Goal: Task Accomplishment & Management: Manage account settings

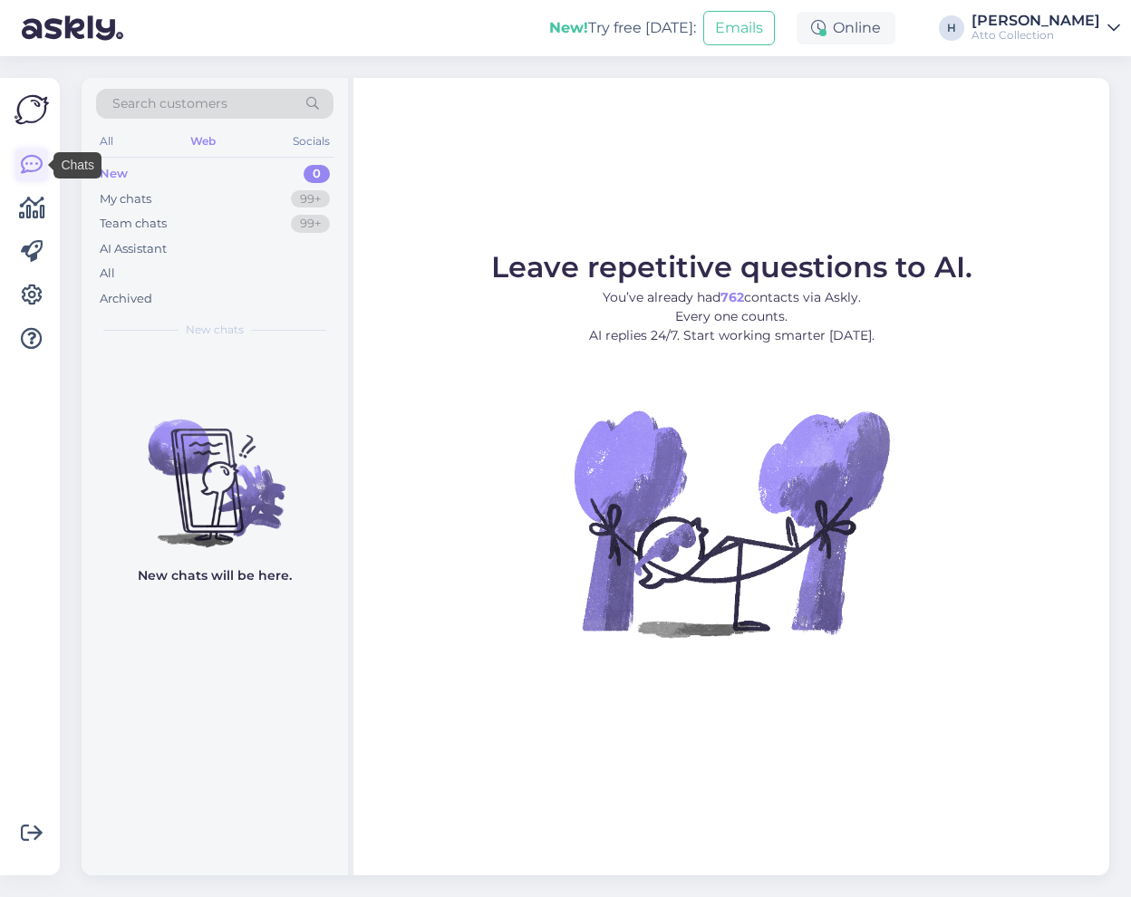
click at [31, 162] on icon at bounding box center [32, 165] width 22 height 22
click at [36, 294] on icon at bounding box center [32, 296] width 22 height 22
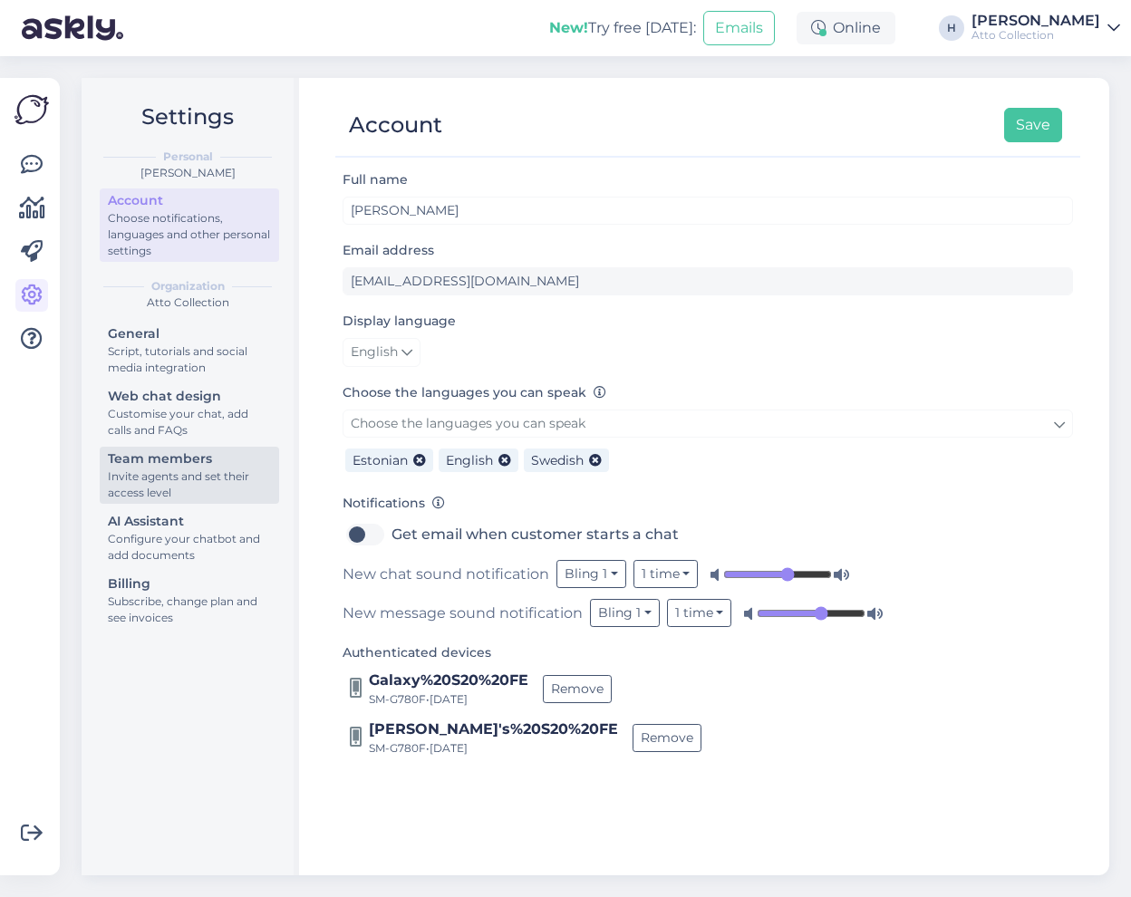
click at [199, 470] on div "Invite agents and set their access level" at bounding box center [189, 485] width 163 height 33
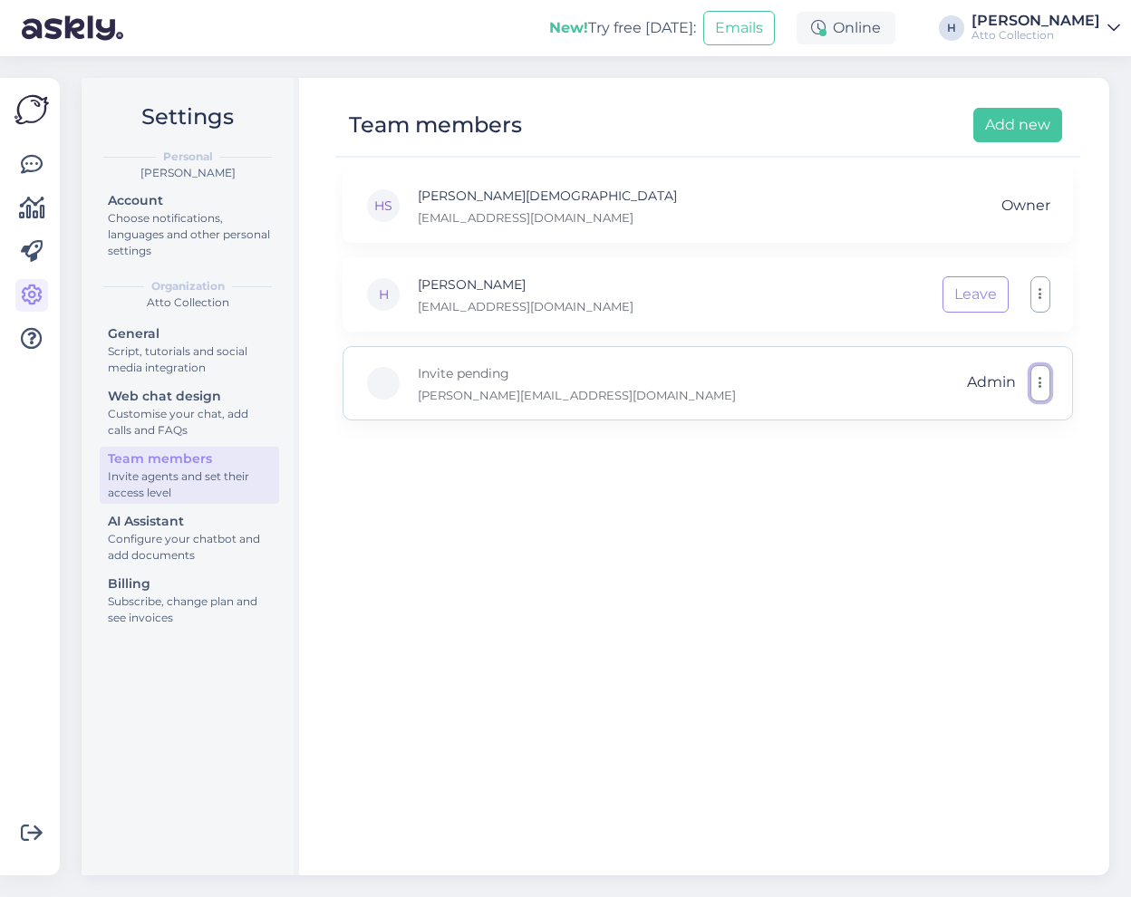
click at [1041, 388] on icon "button" at bounding box center [1041, 383] width 4 height 15
click at [480, 377] on p "Invite pending" at bounding box center [577, 373] width 318 height 20
click at [376, 391] on div at bounding box center [383, 383] width 36 height 36
click at [594, 386] on div "Invite pending helena@atto.ee Admin Make member Remove" at bounding box center [708, 383] width 731 height 74
drag, startPoint x: 521, startPoint y: 401, endPoint x: 395, endPoint y: 394, distance: 126.2
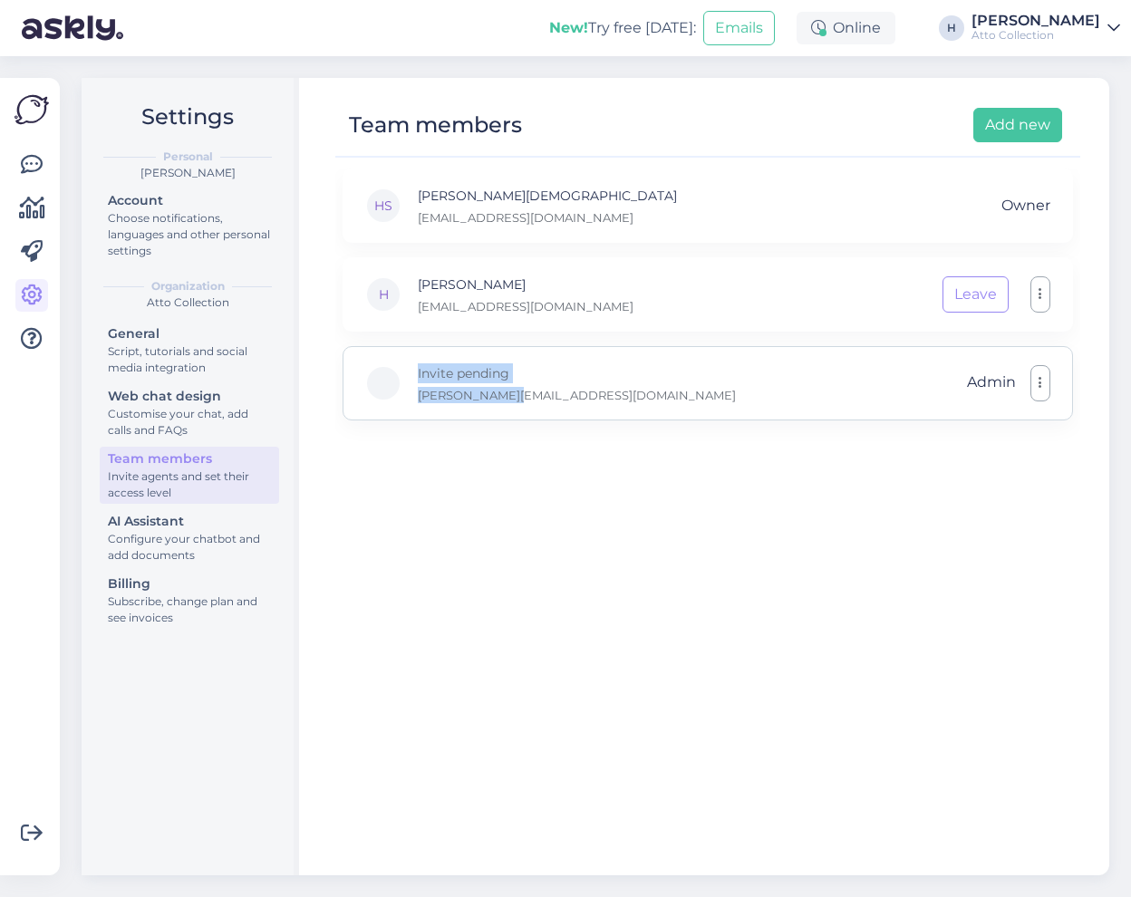
click at [395, 394] on div "Invite pending helena@atto.ee Admin Make member Remove" at bounding box center [708, 383] width 731 height 74
click at [535, 499] on div "HS Hans-Kristen Sapas hanskristen@atto.ee Owner H Harri harri@atto.ee Leave Inv…" at bounding box center [707, 514] width 745 height 691
click at [1038, 377] on button "button" at bounding box center [1041, 383] width 20 height 36
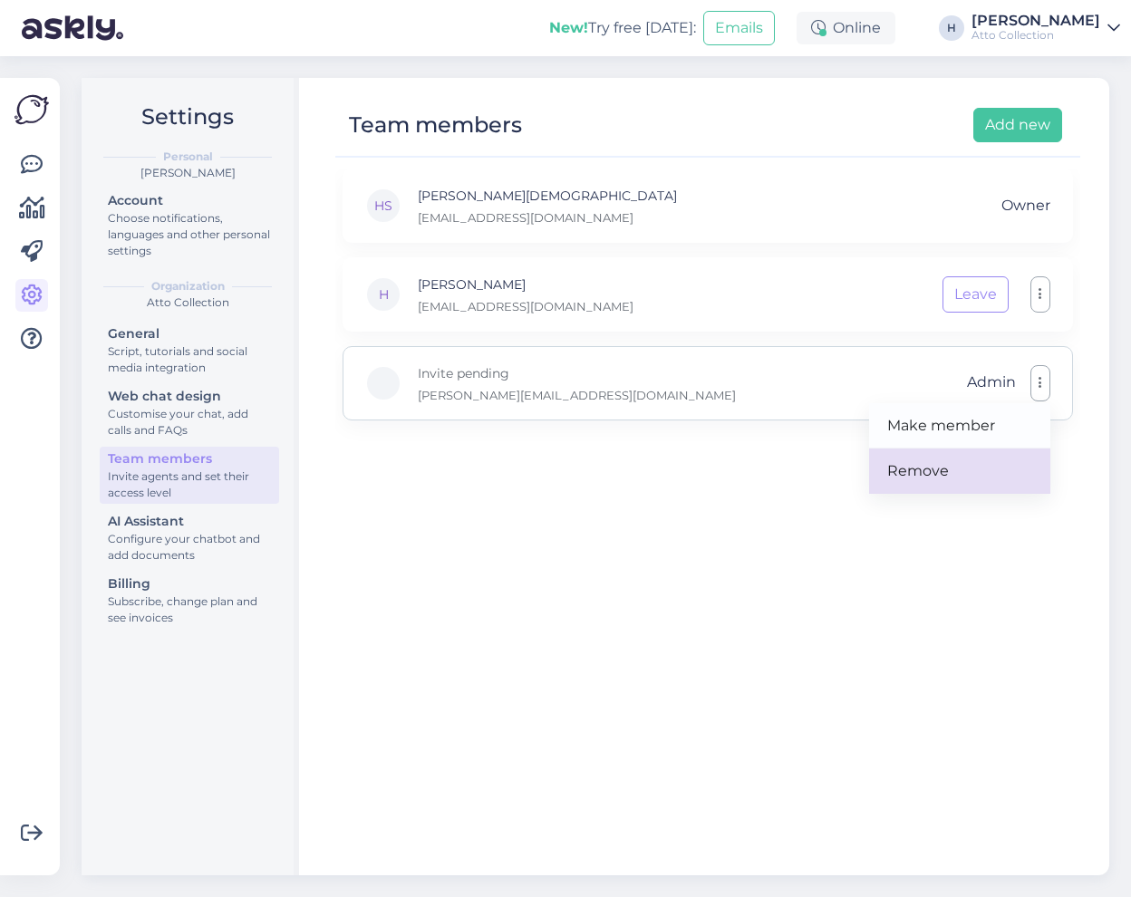
click at [950, 462] on link "Remove" at bounding box center [959, 471] width 181 height 45
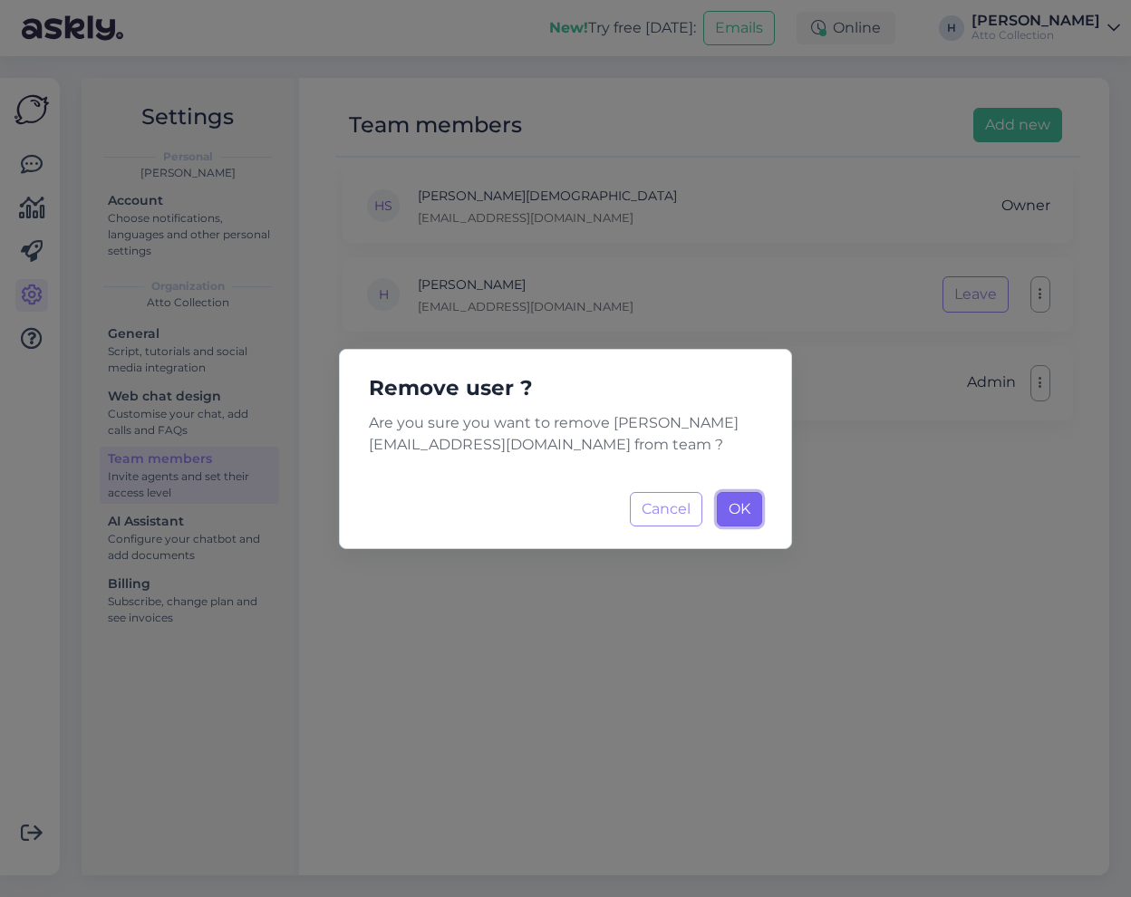
click at [742, 506] on span "OK" at bounding box center [740, 508] width 22 height 17
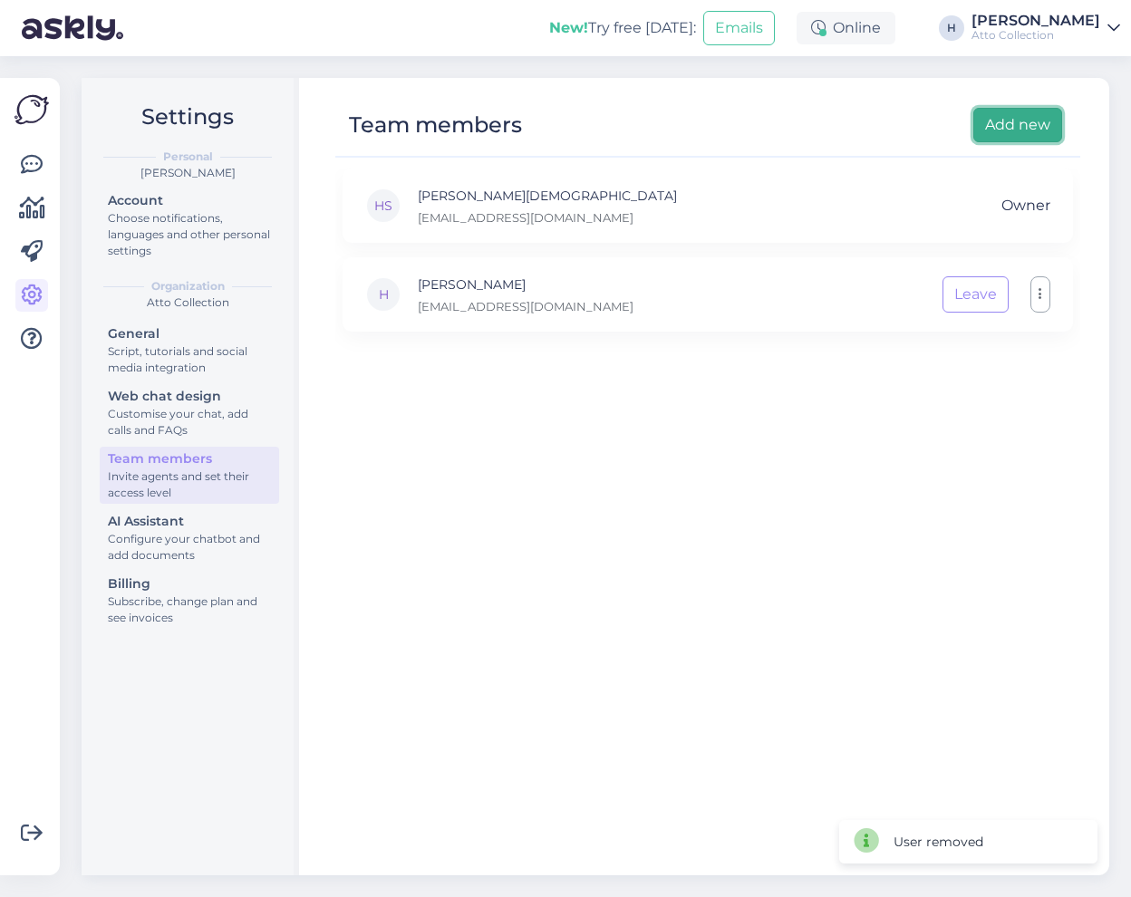
click at [1014, 122] on button "Add new" at bounding box center [1018, 125] width 89 height 34
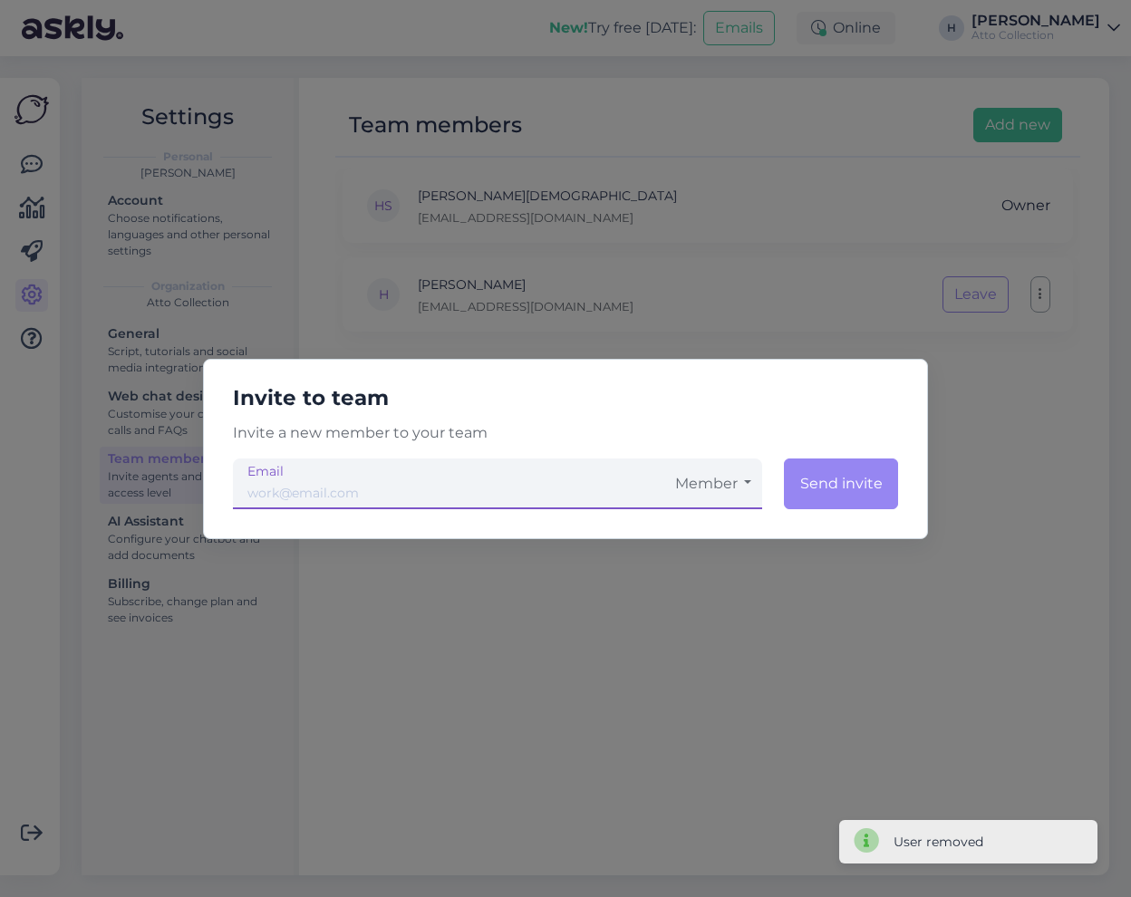
click at [467, 479] on input "email" at bounding box center [448, 484] width 431 height 51
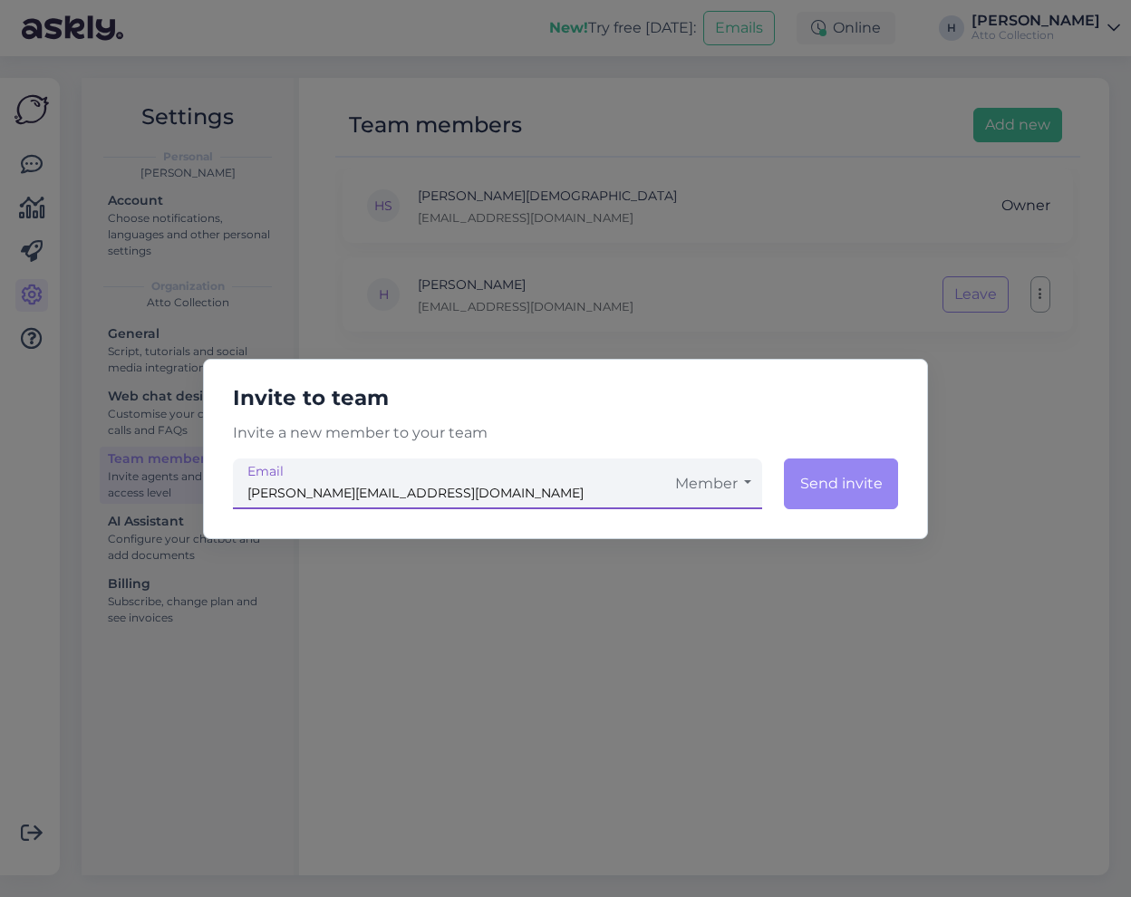
type input "[PERSON_NAME][EMAIL_ADDRESS][DOMAIN_NAME]"
click at [729, 483] on button "Member" at bounding box center [713, 484] width 98 height 51
click at [709, 577] on link "Admin" at bounding box center [713, 579] width 98 height 45
click at [857, 490] on button "Send invite" at bounding box center [840, 484] width 116 height 51
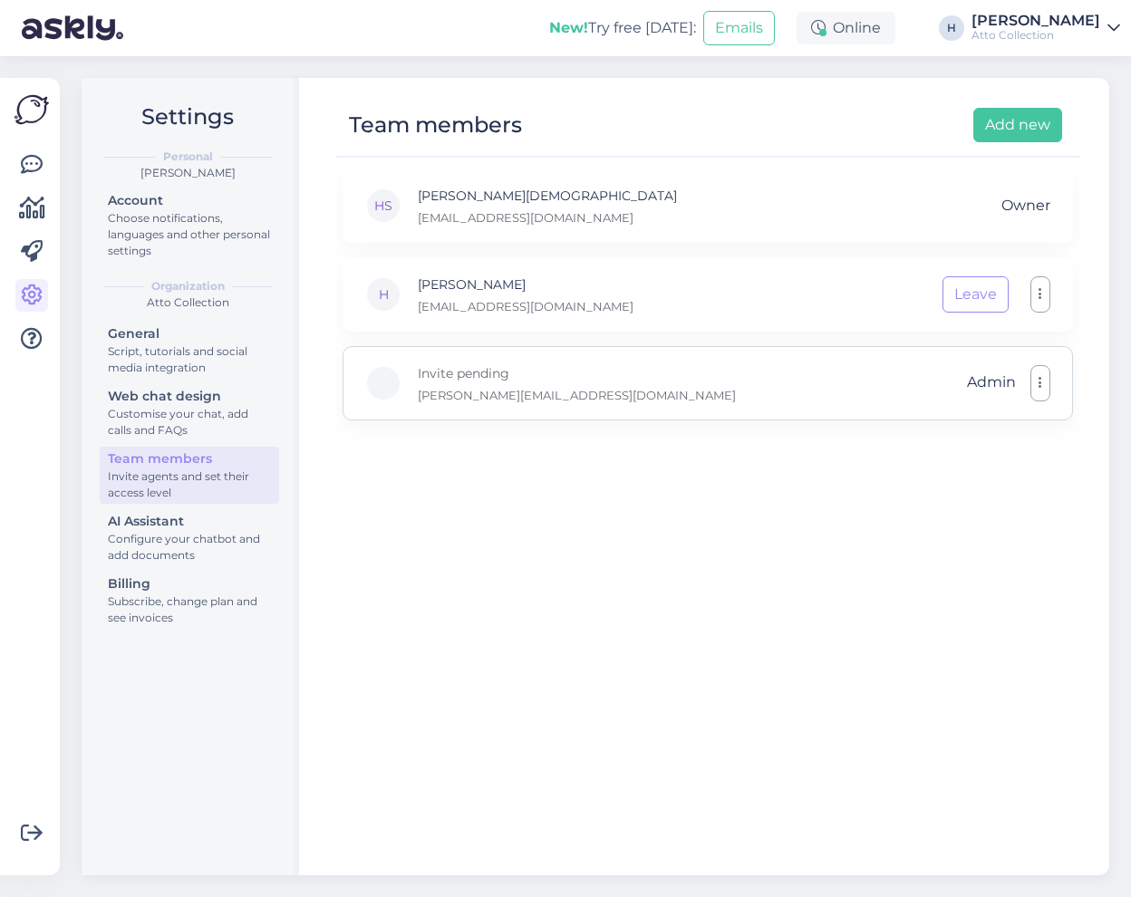
click at [467, 374] on p "Invite pending" at bounding box center [577, 373] width 318 height 20
click at [1041, 296] on icon "button" at bounding box center [1041, 294] width 4 height 15
click at [739, 549] on div "HS Hans-Kristen Sapas hanskristen@atto.ee Owner H Harri harri@atto.ee Leave Mak…" at bounding box center [707, 514] width 745 height 691
click at [1007, 203] on span "Owner" at bounding box center [1026, 206] width 49 height 34
click at [401, 210] on div "HS" at bounding box center [383, 206] width 36 height 36
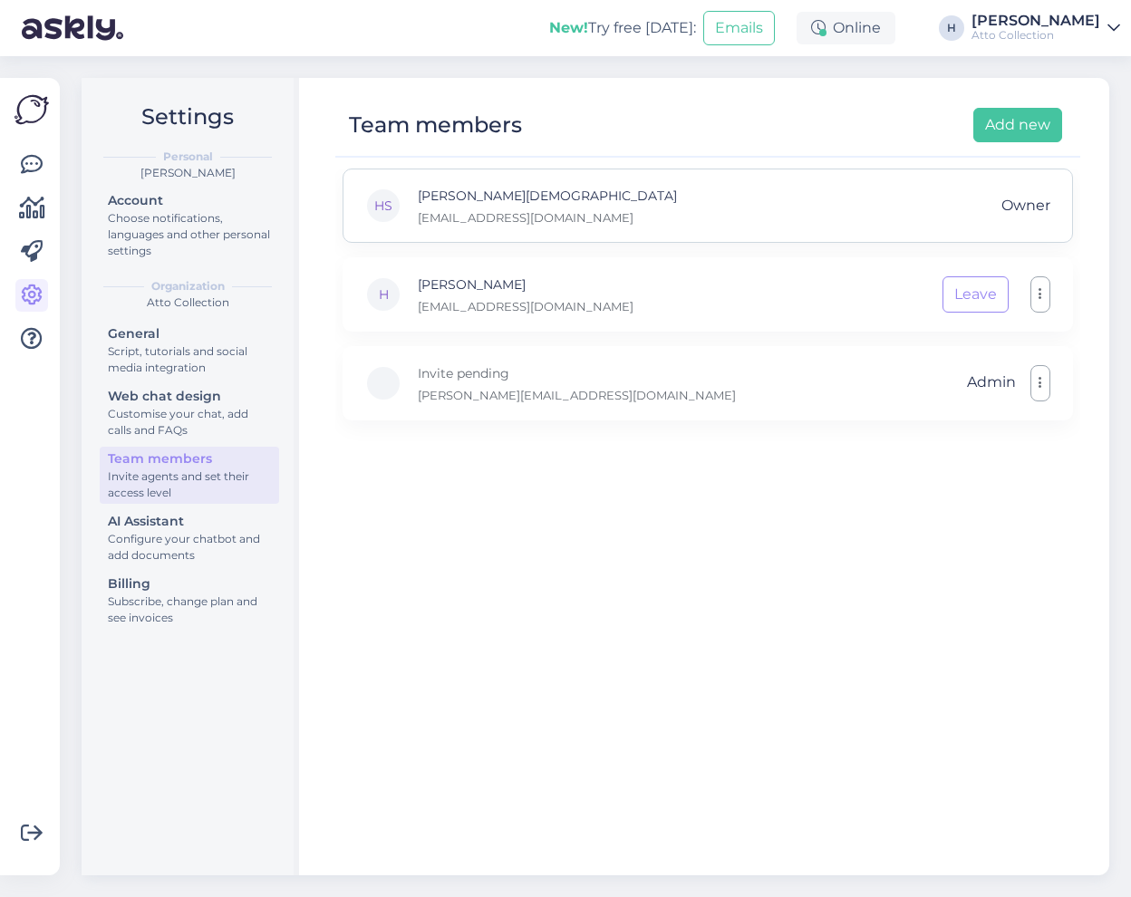
click at [381, 208] on div "HS" at bounding box center [383, 206] width 36 height 36
click at [517, 203] on p "[PERSON_NAME][DEMOGRAPHIC_DATA]" at bounding box center [547, 196] width 259 height 20
drag, startPoint x: 558, startPoint y: 218, endPoint x: 412, endPoint y: 220, distance: 146.0
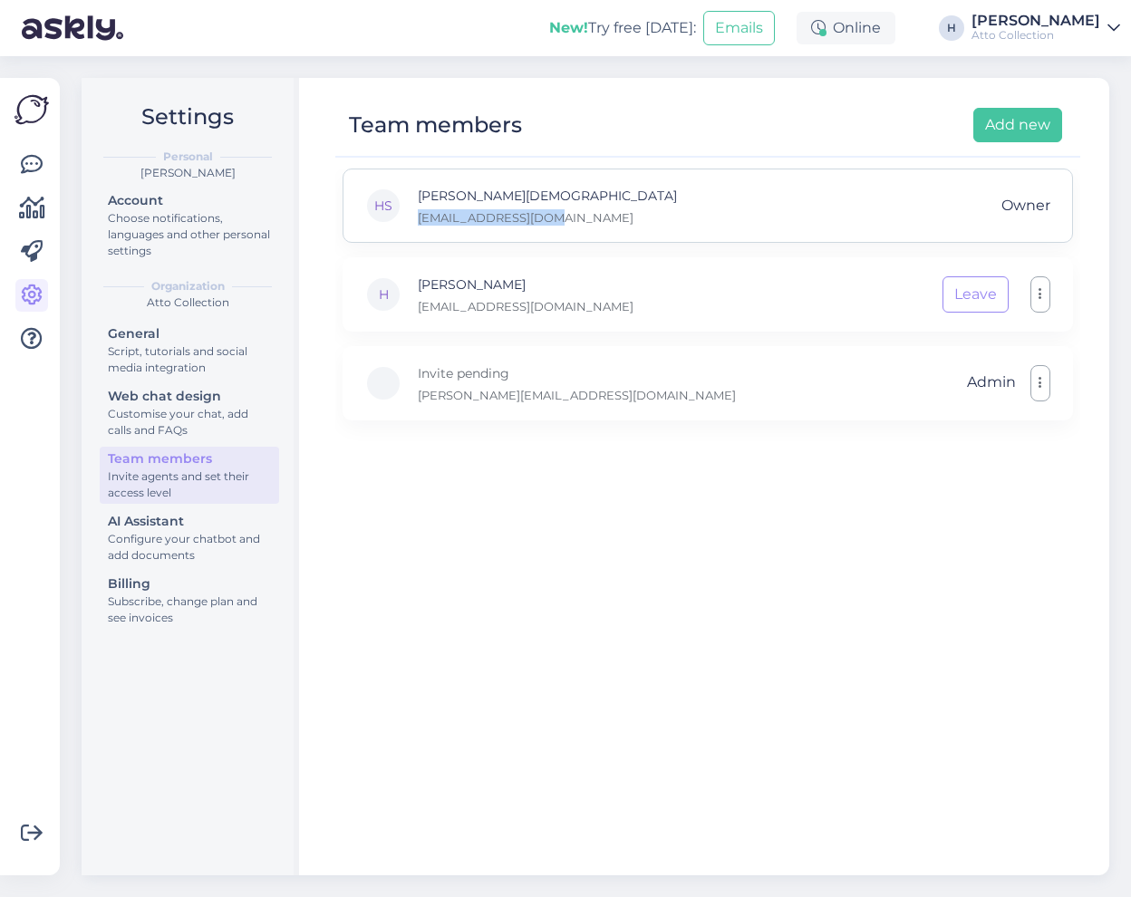
click at [412, 220] on div "HS Hans-Kristen Sapas hanskristen@atto.ee Owner" at bounding box center [708, 206] width 731 height 74
click at [799, 206] on div "HS Hans-Kristen Sapas hanskristen@atto.ee Owner" at bounding box center [708, 206] width 731 height 74
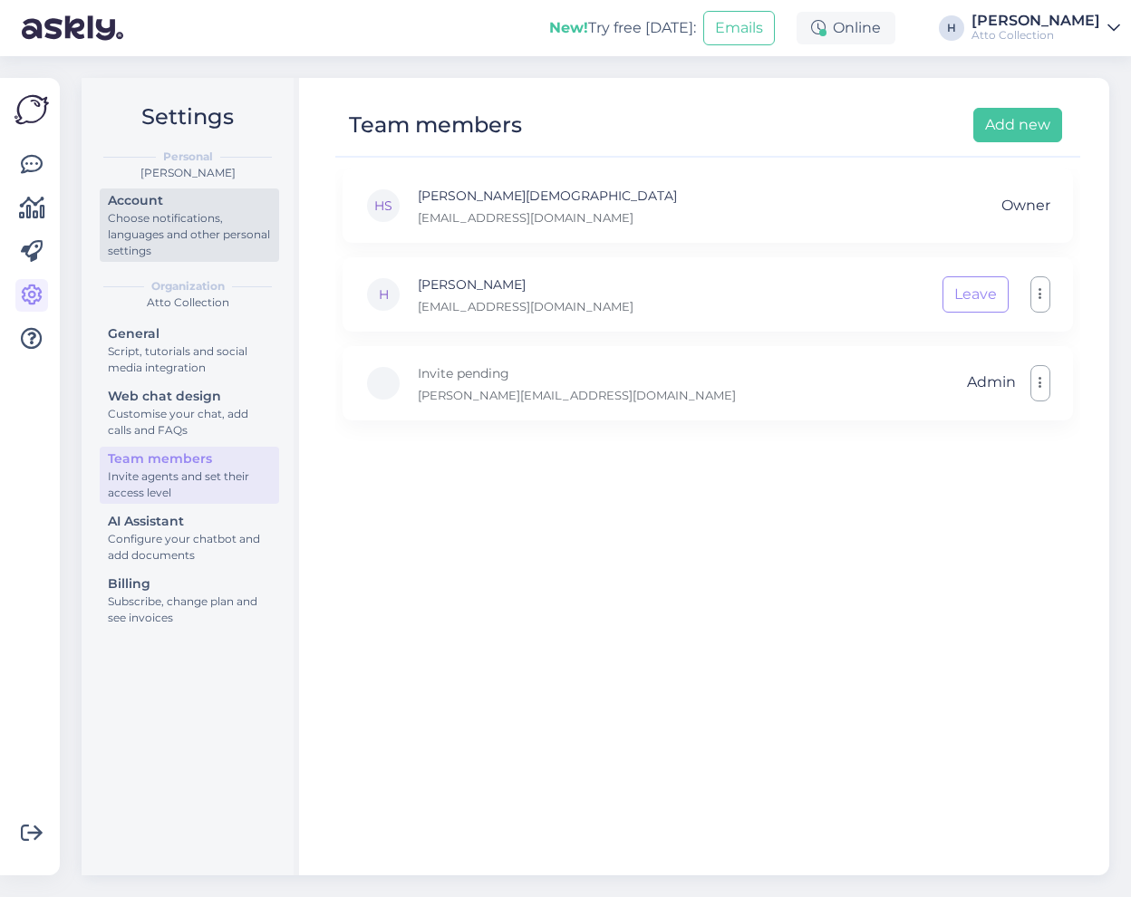
click at [171, 219] on div "Choose notifications, languages and other personal settings" at bounding box center [189, 234] width 163 height 49
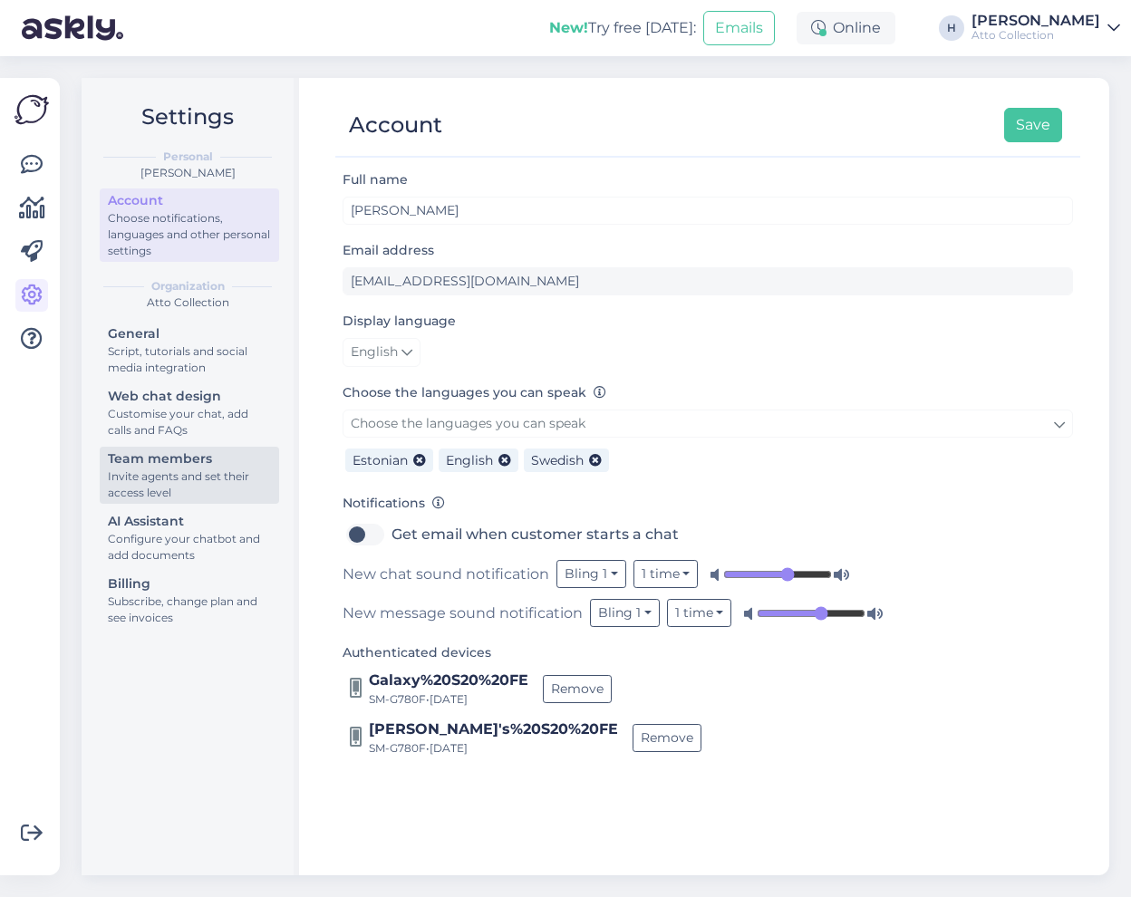
click at [186, 470] on div "Invite agents and set their access level" at bounding box center [189, 485] width 163 height 33
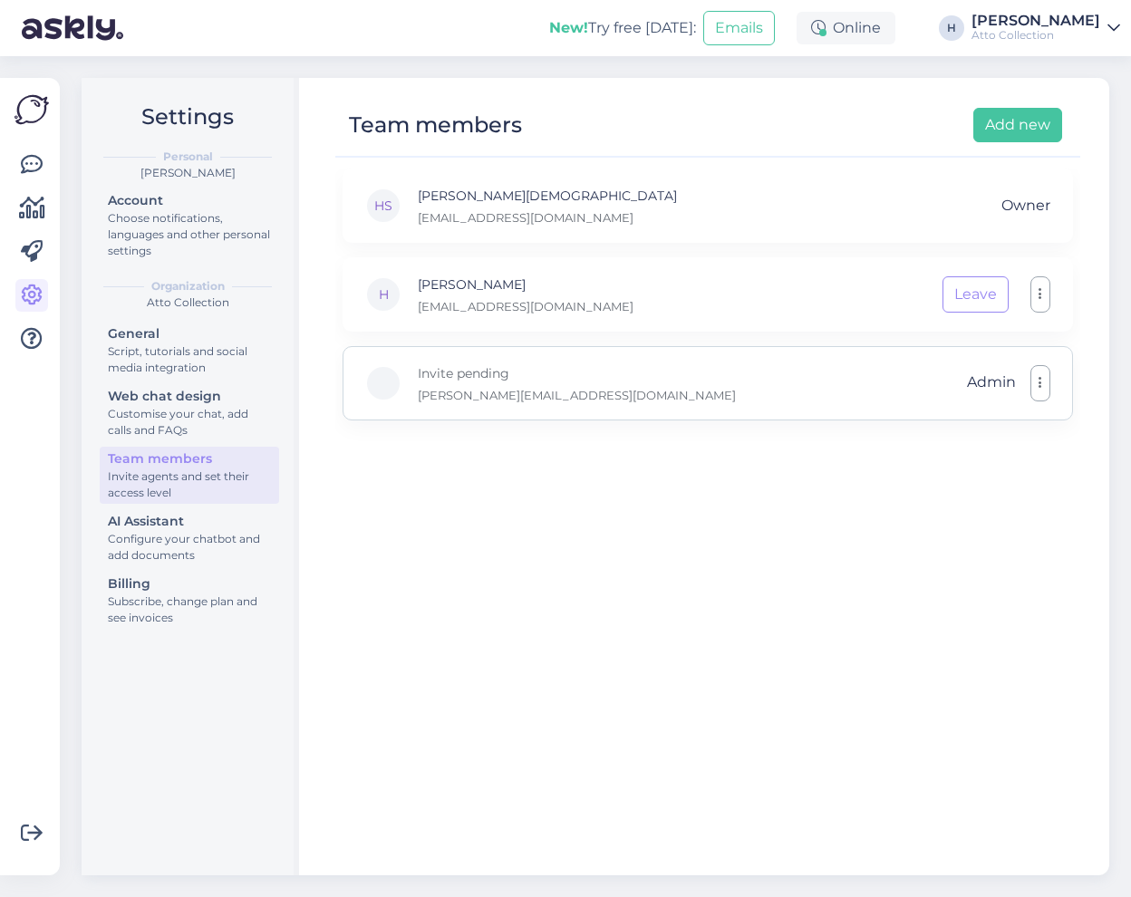
click at [493, 392] on p "[PERSON_NAME][EMAIL_ADDRESS][DOMAIN_NAME]" at bounding box center [577, 395] width 318 height 16
click at [460, 373] on p "Invite pending" at bounding box center [577, 373] width 318 height 20
click at [539, 392] on div "Invite pending helena@atto.ee Admin" at bounding box center [708, 383] width 731 height 74
click at [1042, 383] on button "button" at bounding box center [1041, 383] width 20 height 36
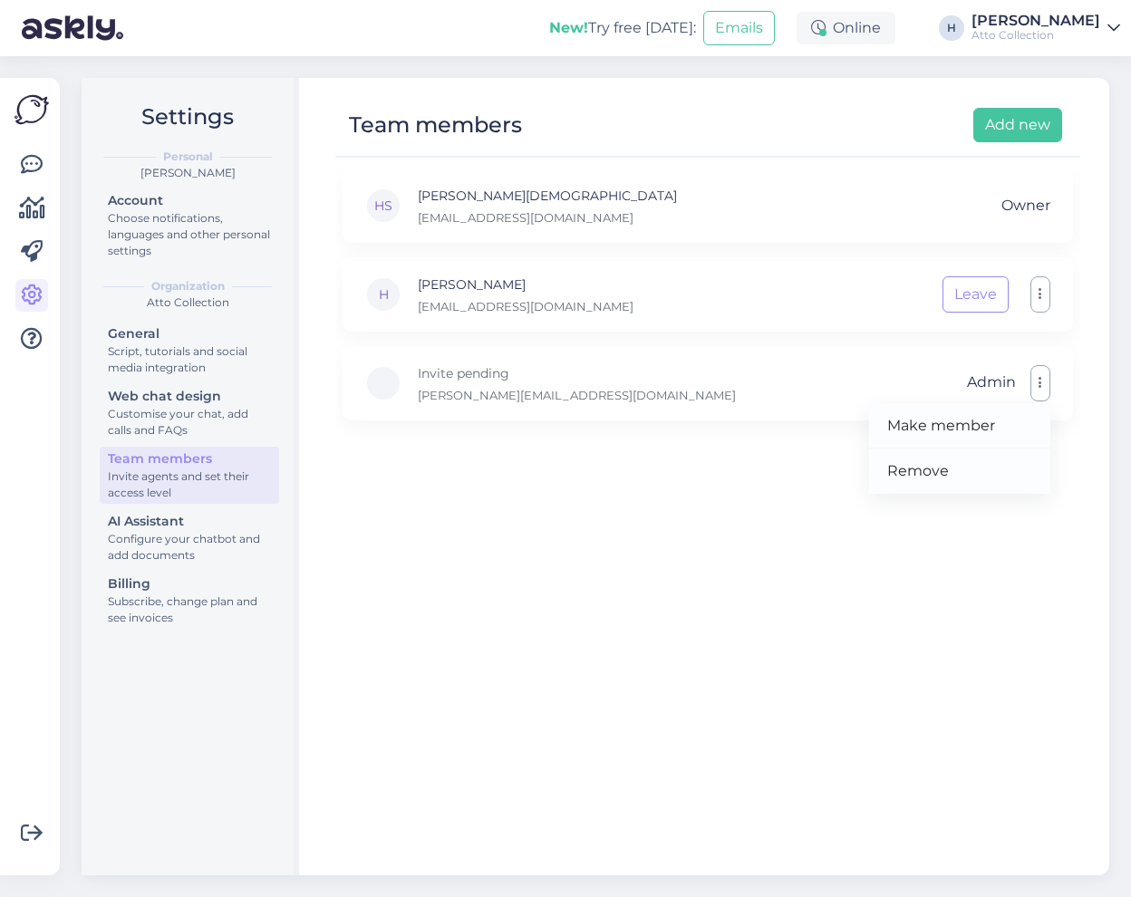
click at [423, 475] on div "HS Hans-Kristen Sapas hanskristen@atto.ee Owner H Harri harri@atto.ee Leave Inv…" at bounding box center [707, 514] width 745 height 691
click at [1041, 306] on button "button" at bounding box center [1041, 294] width 20 height 36
click at [668, 523] on div "HS Hans-Kristen Sapas 1756810281625177116-0987461069713285688_deleted@askly.me …" at bounding box center [707, 514] width 745 height 691
click at [481, 382] on p "Invite pending" at bounding box center [577, 373] width 318 height 20
click at [531, 383] on div "Invite pending [EMAIL_ADDRESS][DOMAIN_NAME] Admin" at bounding box center [708, 383] width 731 height 74
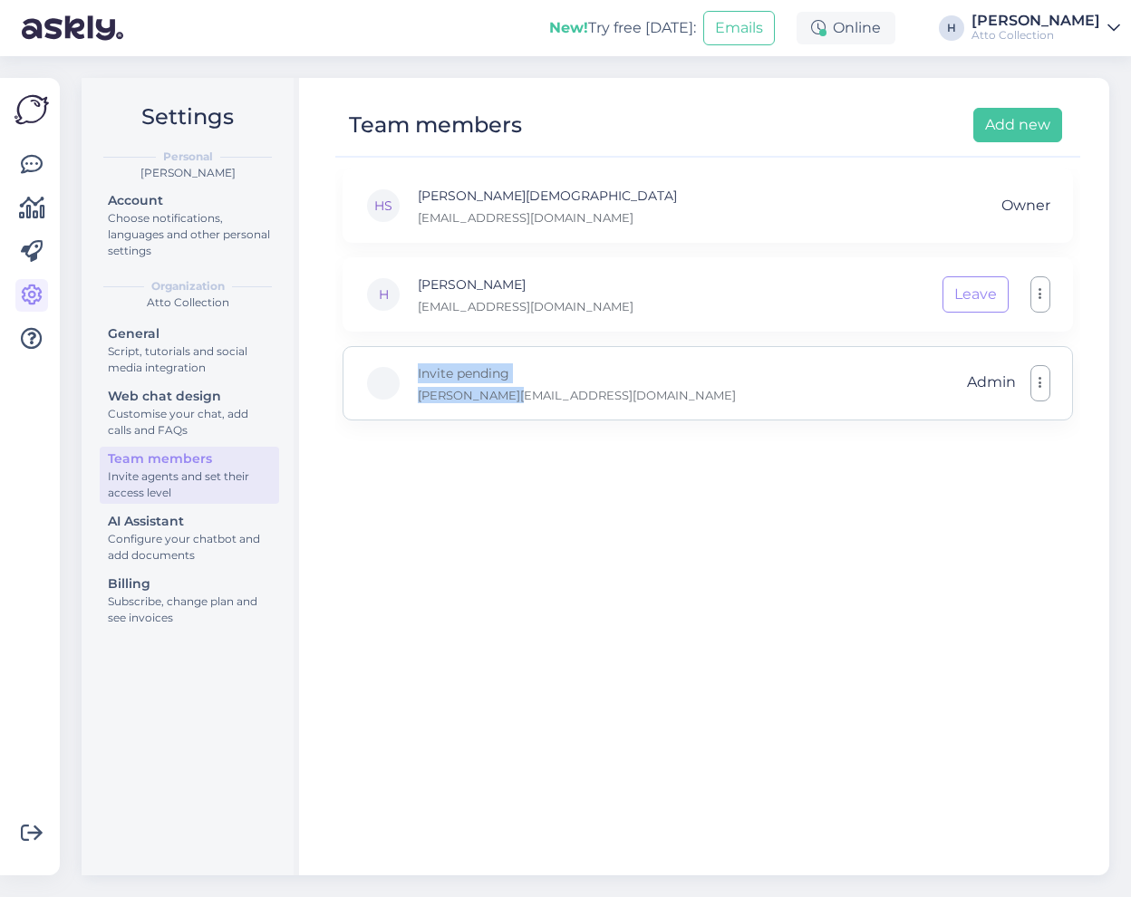
drag, startPoint x: 526, startPoint y: 398, endPoint x: 404, endPoint y: 368, distance: 125.1
click at [404, 368] on div "Invite pending [EMAIL_ADDRESS][DOMAIN_NAME] Admin" at bounding box center [708, 383] width 731 height 74
click at [547, 522] on div "HS [PERSON_NAME] [EMAIL_ADDRESS][DOMAIN_NAME] Owner H Harri [EMAIL_ADDRESS][DOM…" at bounding box center [707, 514] width 745 height 691
drag, startPoint x: 536, startPoint y: 406, endPoint x: 366, endPoint y: 375, distance: 172.3
click at [366, 375] on div "Invite pending [EMAIL_ADDRESS][DOMAIN_NAME] Admin" at bounding box center [708, 383] width 731 height 74
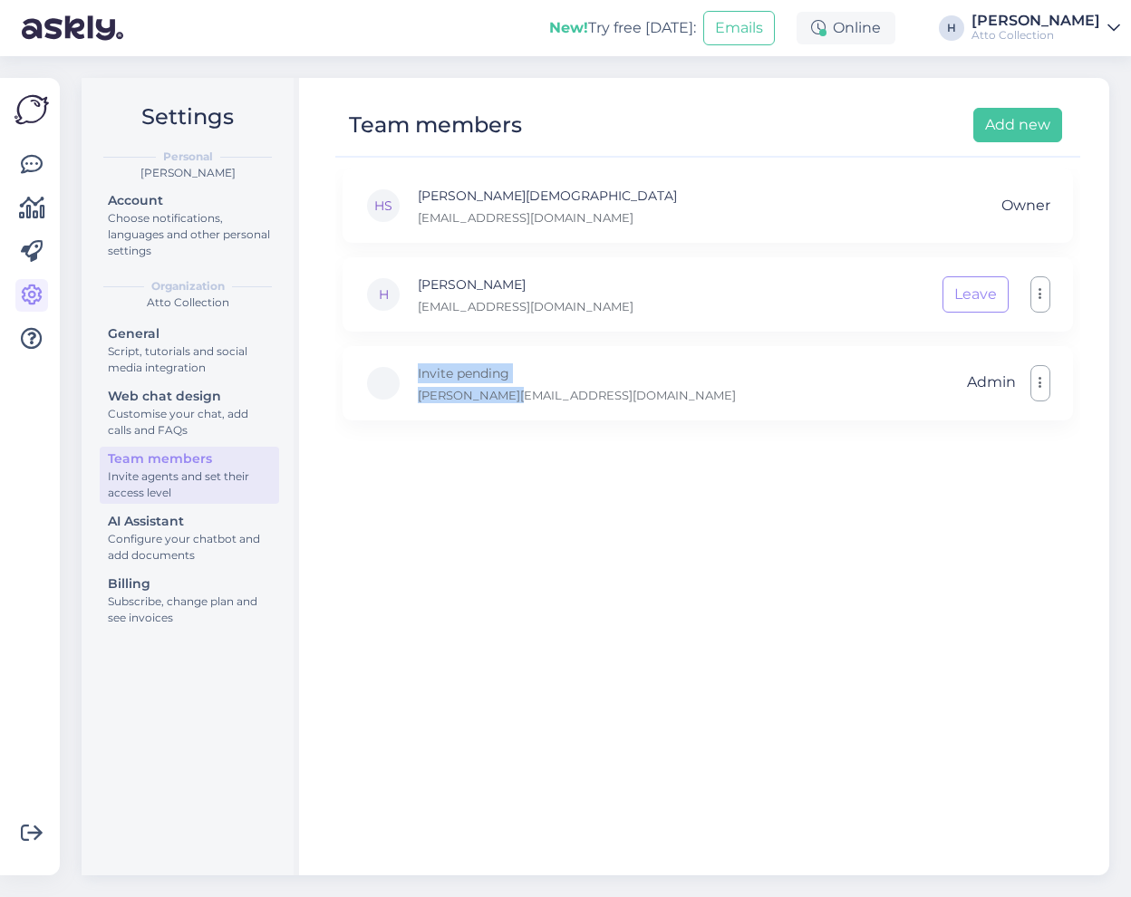
drag, startPoint x: 522, startPoint y: 546, endPoint x: 550, endPoint y: 547, distance: 28.2
click at [521, 546] on div "HS [PERSON_NAME] [EMAIL_ADDRESS][DOMAIN_NAME] Owner H Harri [EMAIL_ADDRESS][DOM…" at bounding box center [707, 514] width 745 height 691
click at [503, 481] on div "HS [PERSON_NAME] [EMAIL_ADDRESS][DOMAIN_NAME] Owner H Harri [EMAIL_ADDRESS][DOM…" at bounding box center [707, 514] width 745 height 691
click at [528, 401] on div "Invite pending [EMAIL_ADDRESS][DOMAIN_NAME] Admin" at bounding box center [708, 383] width 731 height 74
drag, startPoint x: 534, startPoint y: 404, endPoint x: 368, endPoint y: 385, distance: 167.0
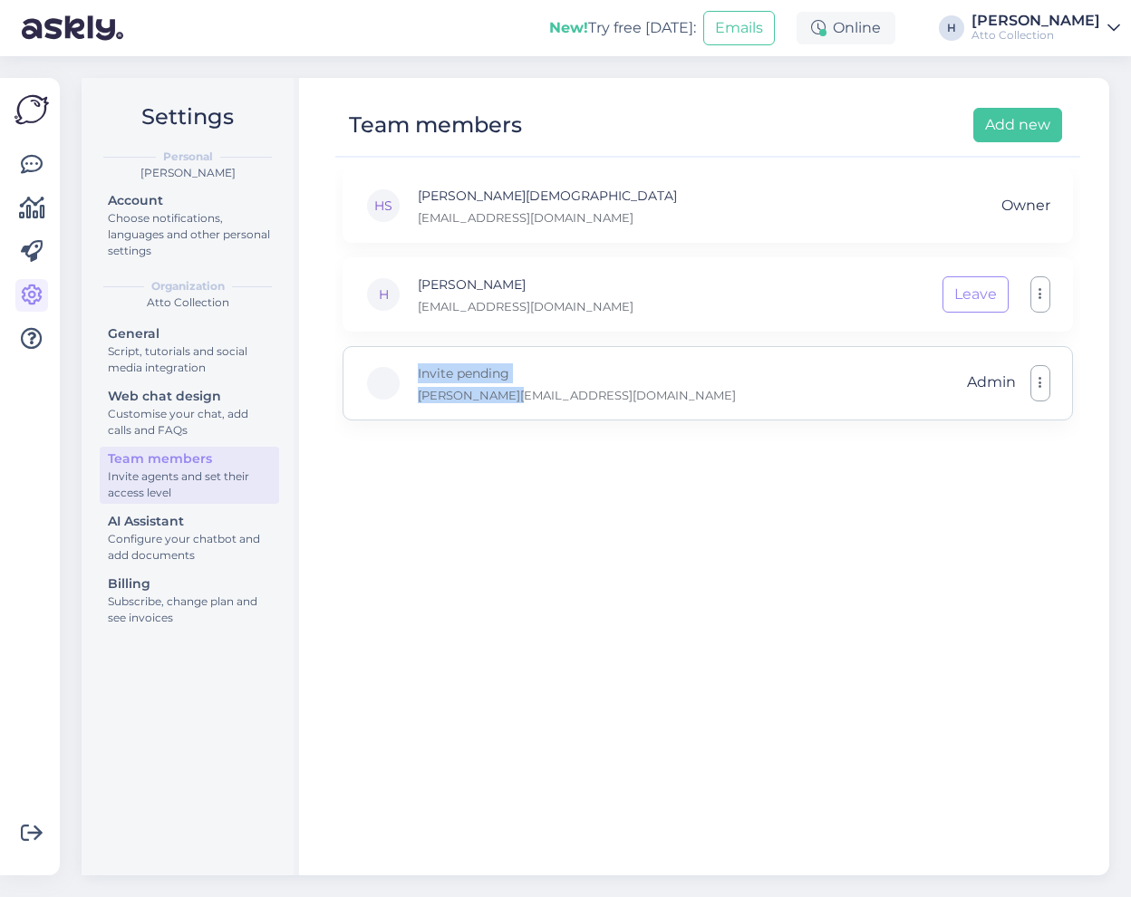
click at [346, 347] on div "Invite pending [EMAIL_ADDRESS][DOMAIN_NAME] Admin" at bounding box center [708, 383] width 731 height 74
click at [575, 641] on div "HS [PERSON_NAME] [EMAIL_ADDRESS][DOMAIN_NAME] Owner H Harri [EMAIL_ADDRESS][DOM…" at bounding box center [707, 514] width 745 height 691
click at [1073, 31] on div "Atto Collection" at bounding box center [1036, 35] width 129 height 15
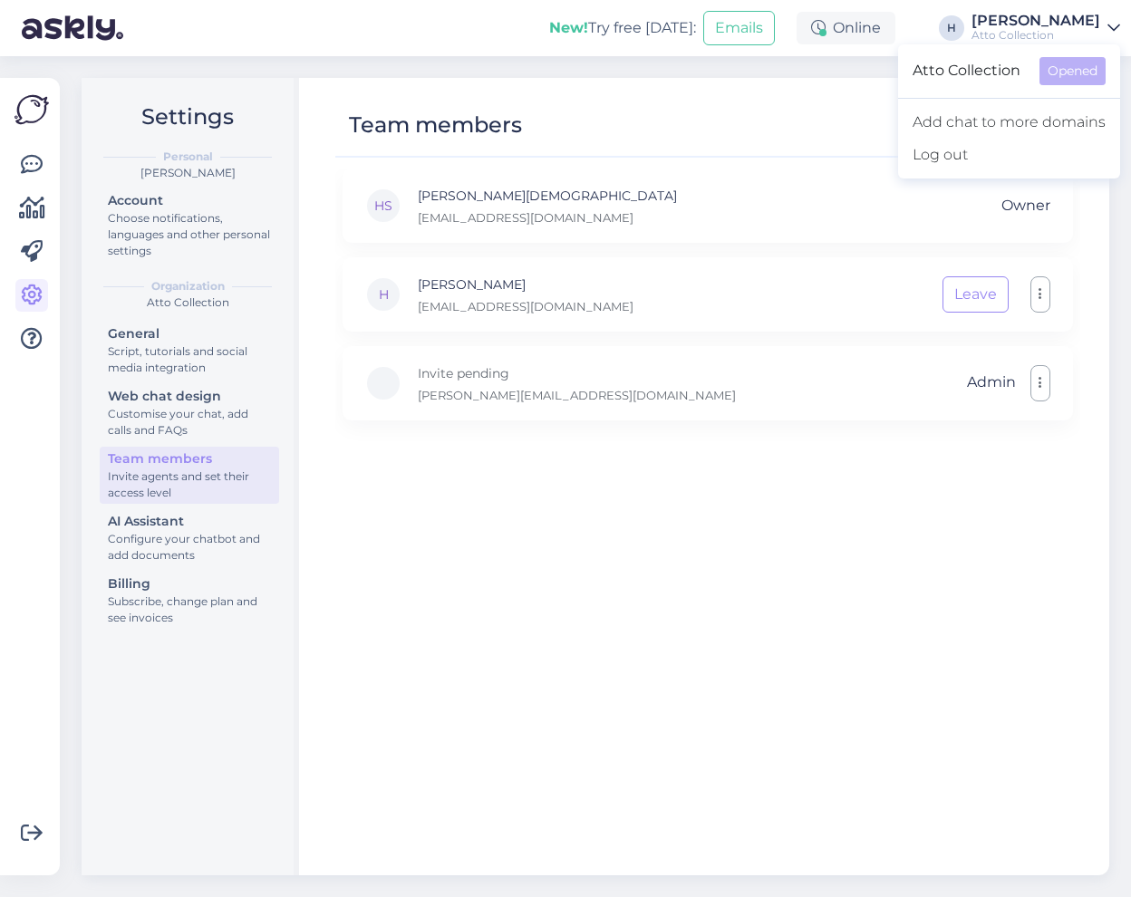
click at [595, 588] on div "HS [PERSON_NAME] [EMAIL_ADDRESS][DOMAIN_NAME] Owner H Harri [EMAIL_ADDRESS][DOM…" at bounding box center [707, 514] width 745 height 691
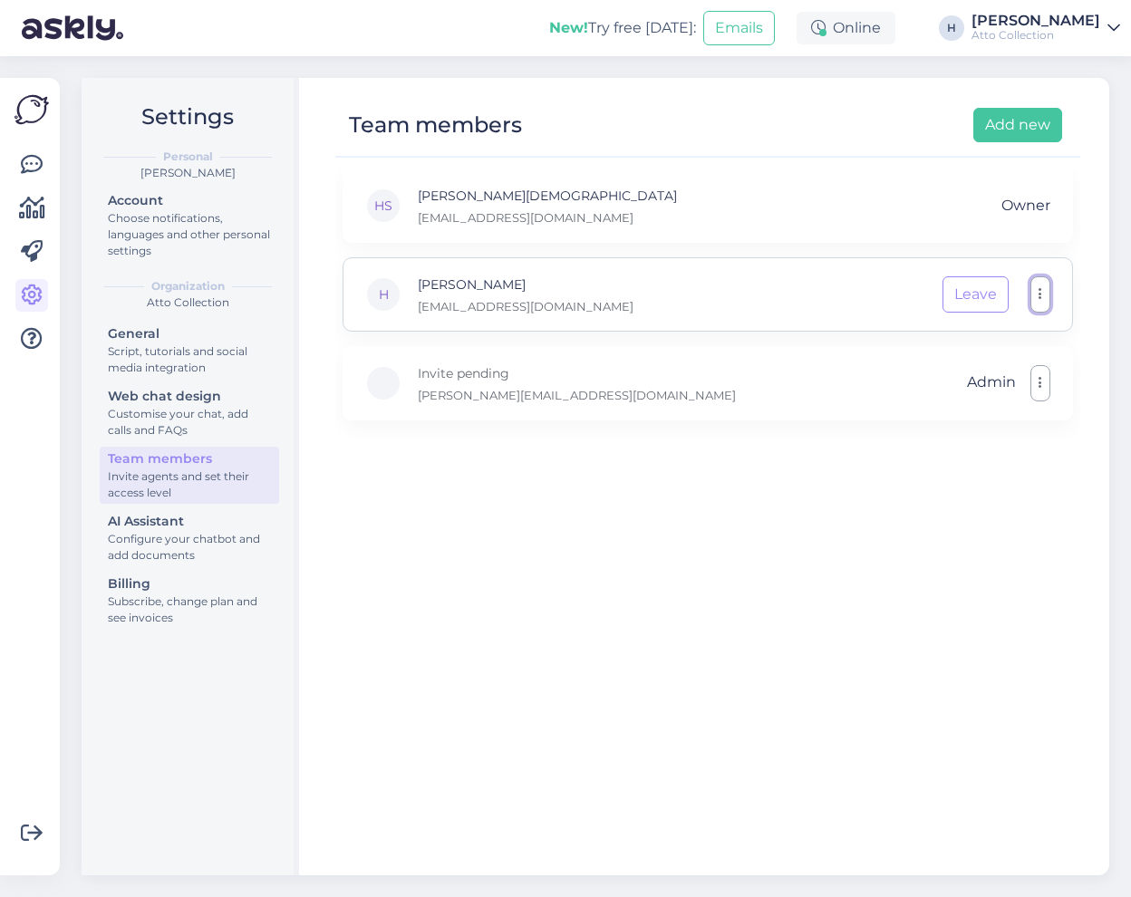
click at [1039, 300] on icon "button" at bounding box center [1041, 294] width 4 height 15
click at [535, 568] on div "HS Hans-Kristen Sapas 1756810281625177116-0987461069713285688_deleted@askly.me …" at bounding box center [707, 514] width 745 height 691
click at [1043, 387] on button "button" at bounding box center [1041, 383] width 20 height 36
click at [524, 524] on div "HS [PERSON_NAME] [EMAIL_ADDRESS][DOMAIN_NAME] Owner H Harri [EMAIL_ADDRESS][DOM…" at bounding box center [707, 514] width 745 height 691
click at [119, 212] on div "Choose notifications, languages and other personal settings" at bounding box center [189, 234] width 163 height 49
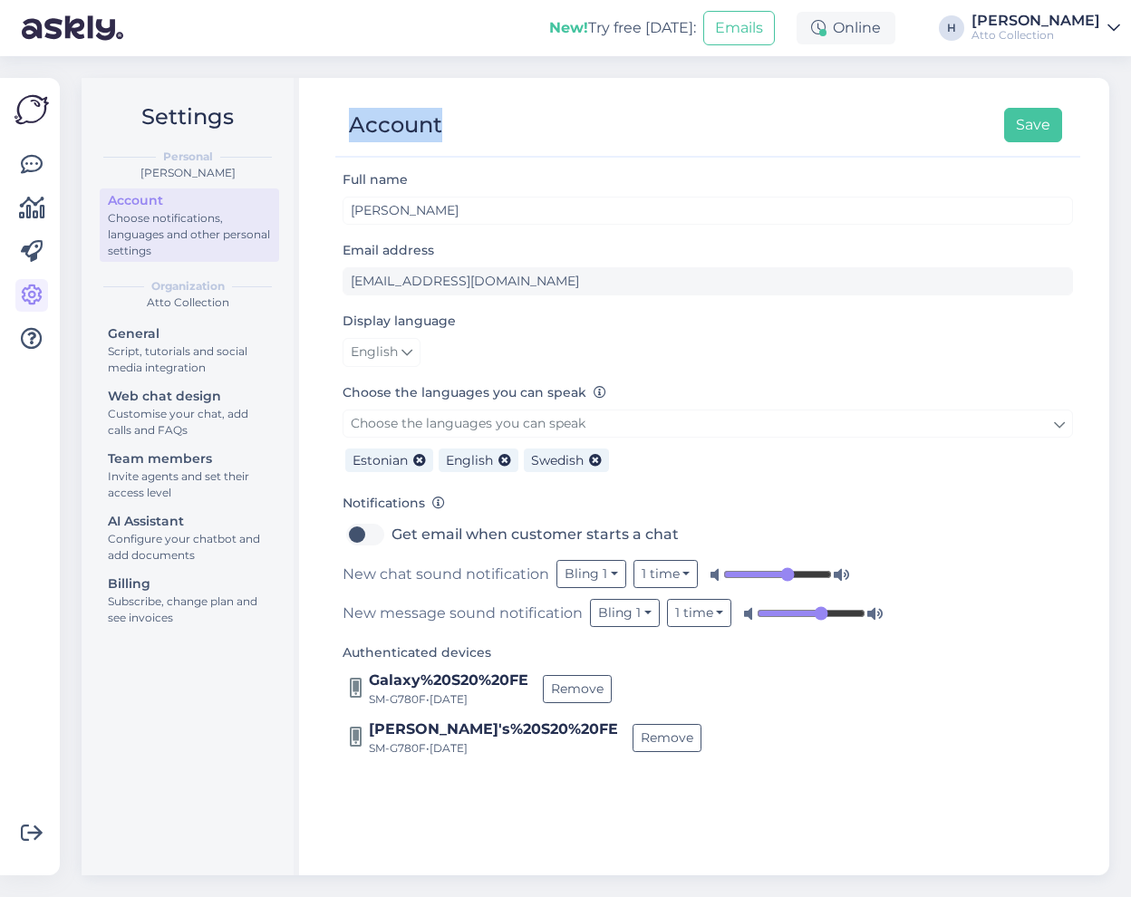
drag, startPoint x: 470, startPoint y: 126, endPoint x: 338, endPoint y: 130, distance: 131.5
click at [338, 130] on div "Account Save" at bounding box center [698, 125] width 727 height 34
click at [578, 123] on div "Account Save" at bounding box center [698, 125] width 727 height 34
click at [131, 223] on div "Choose notifications, languages and other personal settings" at bounding box center [189, 234] width 163 height 49
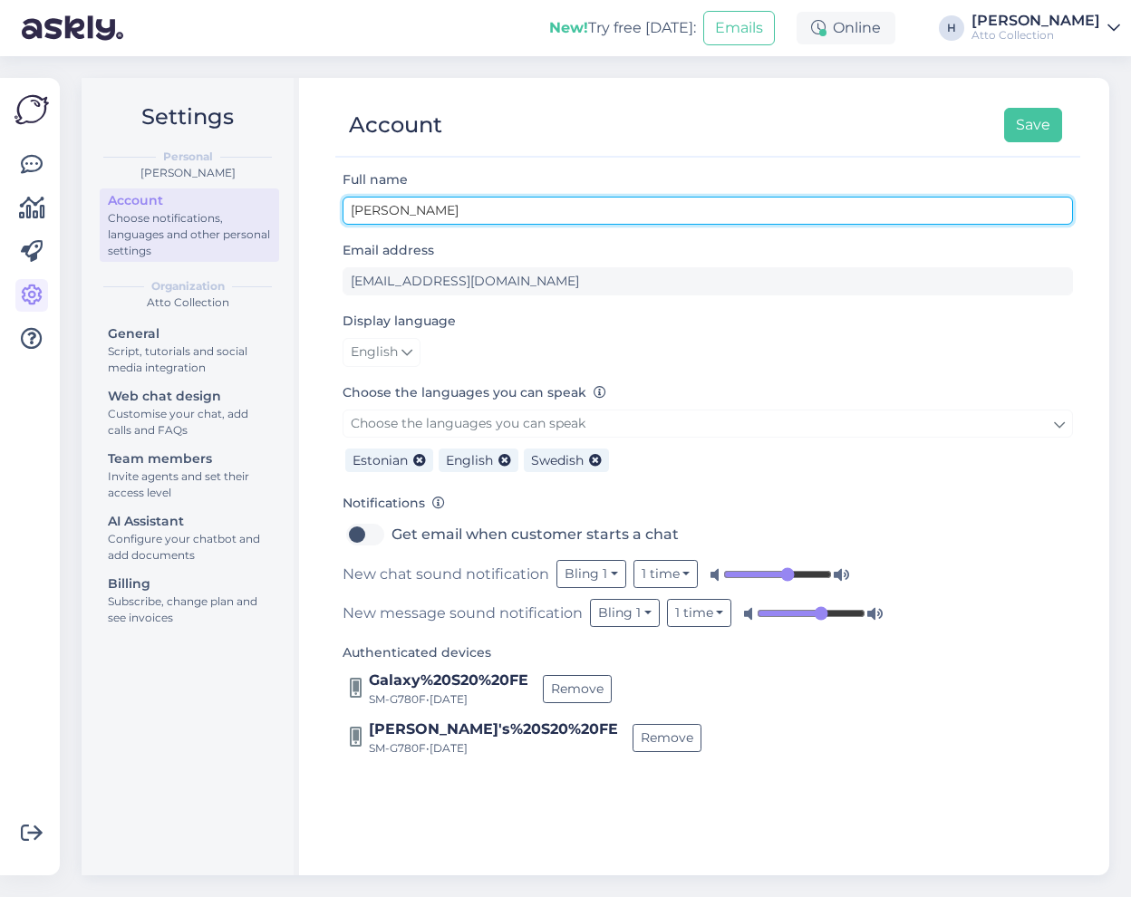
click at [458, 208] on input "[PERSON_NAME]" at bounding box center [708, 211] width 731 height 28
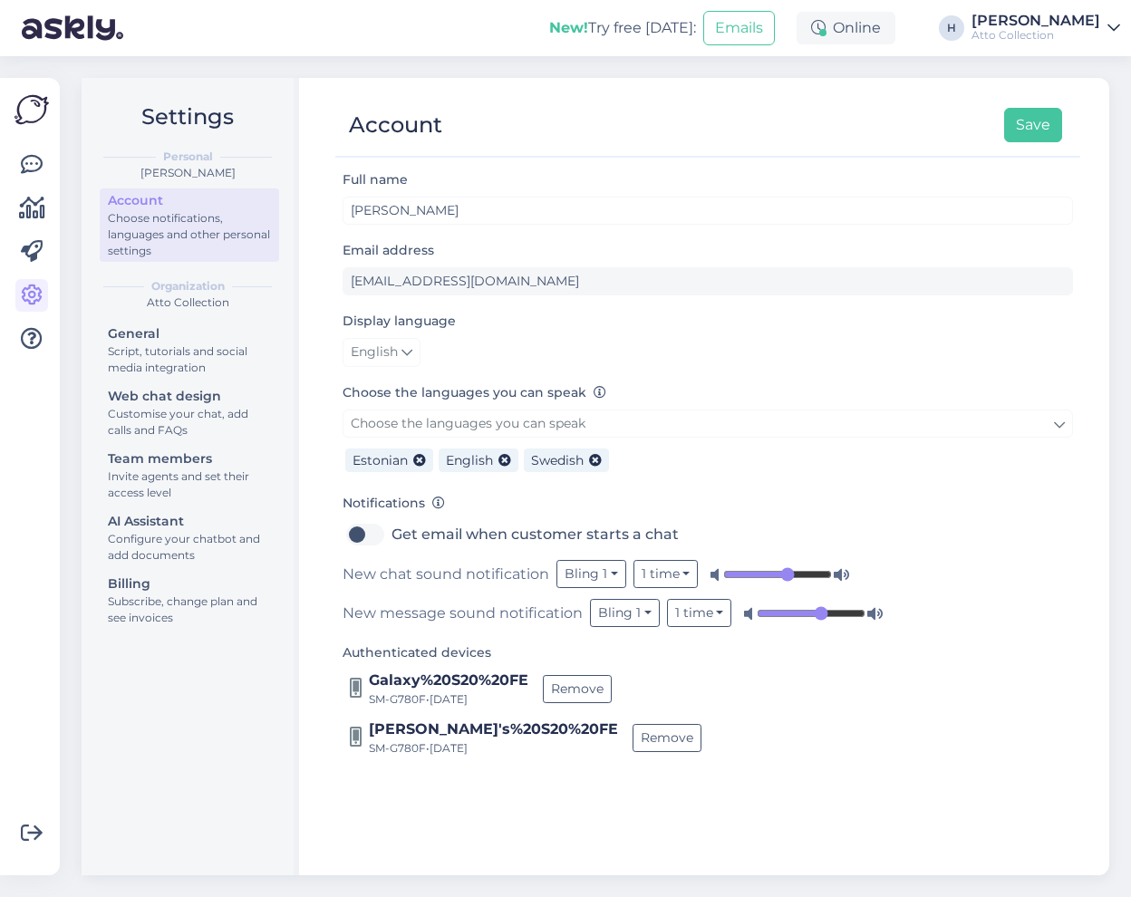
click at [218, 199] on div "Account" at bounding box center [189, 200] width 163 height 19
click at [153, 231] on div "Choose notifications, languages and other personal settings" at bounding box center [189, 234] width 163 height 49
